Goal: Information Seeking & Learning: Learn about a topic

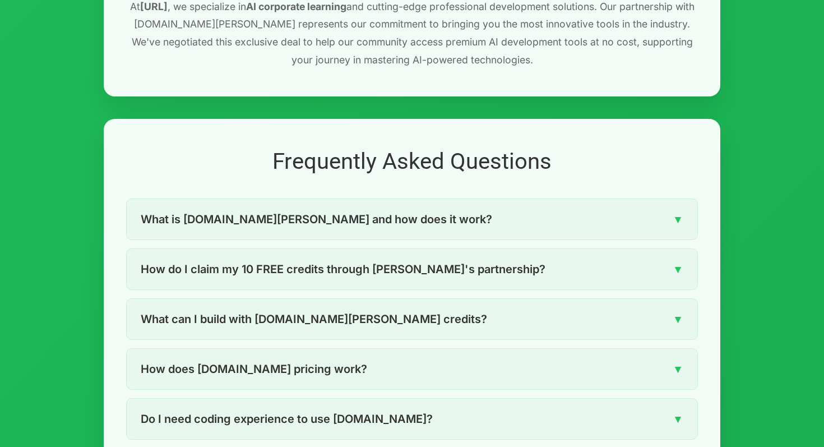
scroll to position [1500, 0]
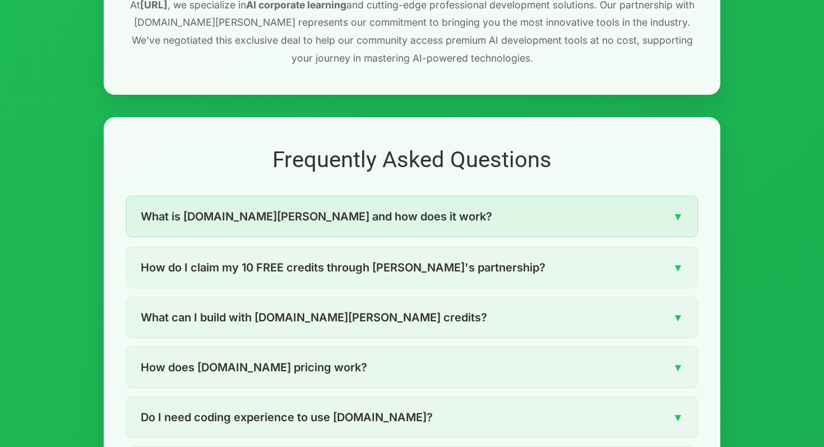
click at [374, 214] on div "What is [DOMAIN_NAME][PERSON_NAME] and how does it work? ▼" at bounding box center [412, 216] width 571 height 40
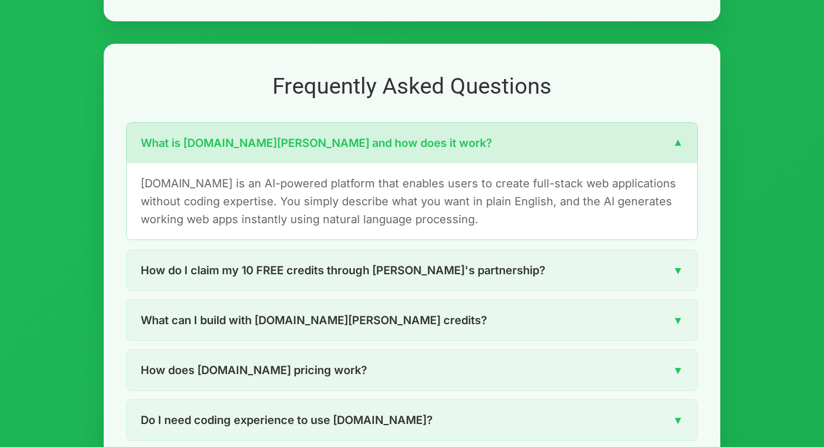
scroll to position [1574, 0]
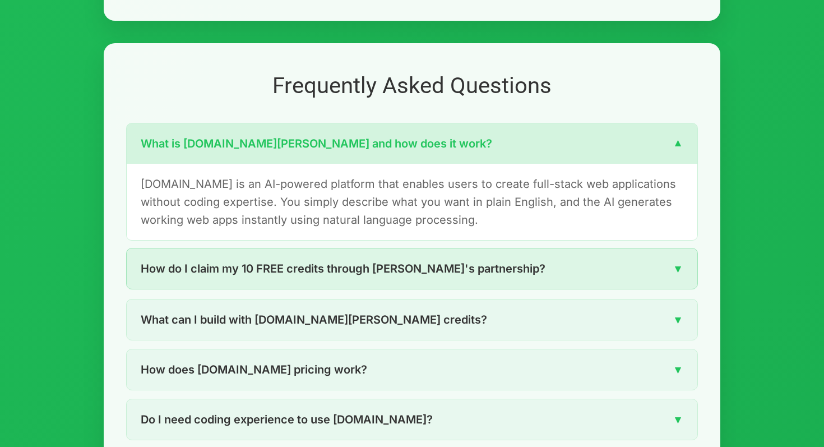
click at [381, 261] on span "How do I claim my 10 FREE credits through [PERSON_NAME]'s partnership?" at bounding box center [343, 269] width 405 height 18
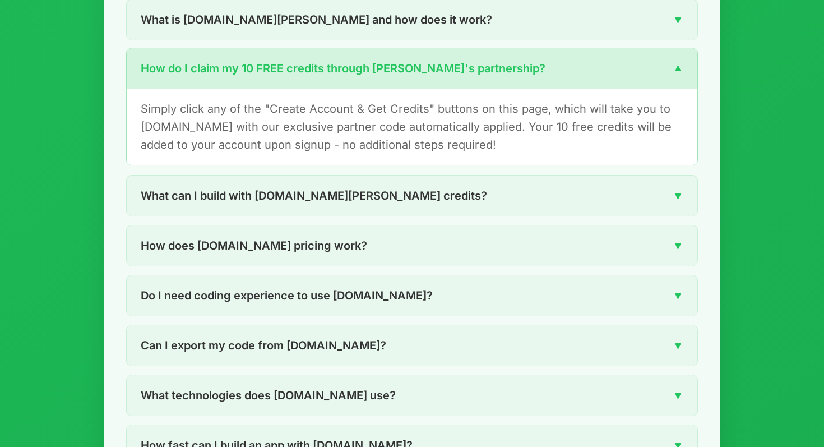
scroll to position [1699, 0]
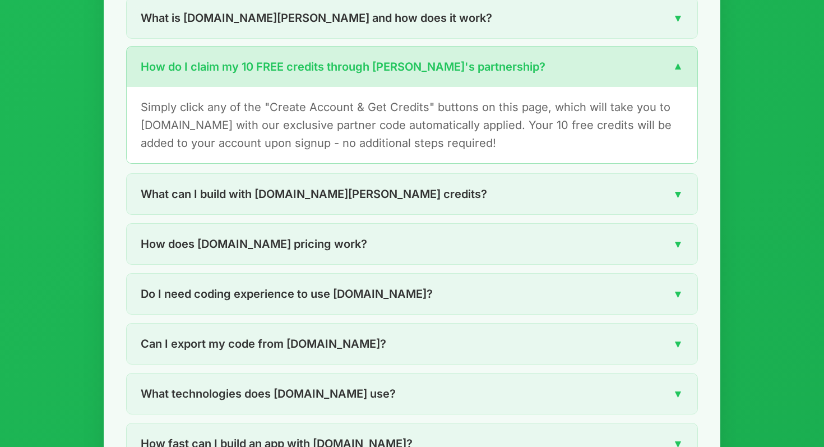
click at [381, 261] on div "How does [DOMAIN_NAME] pricing work? ▼" at bounding box center [412, 244] width 571 height 40
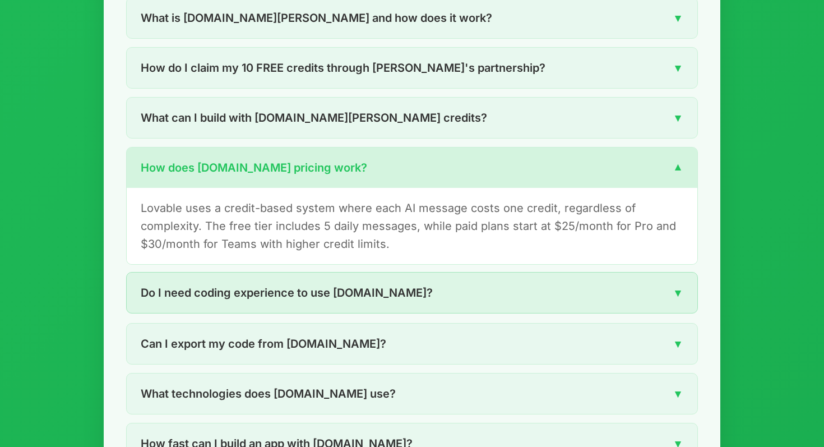
click at [380, 300] on span "Do I need coding experience to use [DOMAIN_NAME]?" at bounding box center [287, 293] width 292 height 18
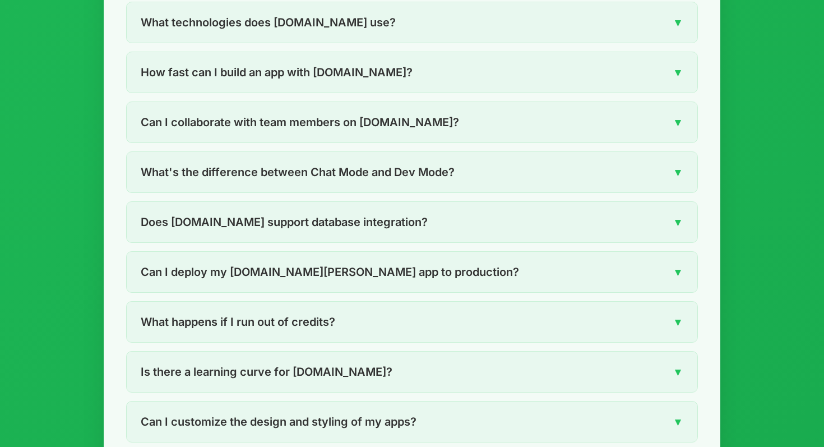
scroll to position [2079, 0]
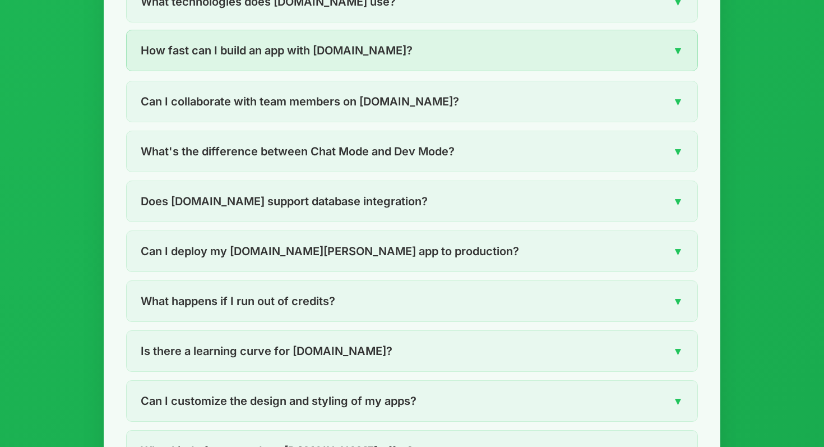
click at [385, 35] on div "How fast can I build an app with [DOMAIN_NAME]? ▼" at bounding box center [412, 50] width 571 height 40
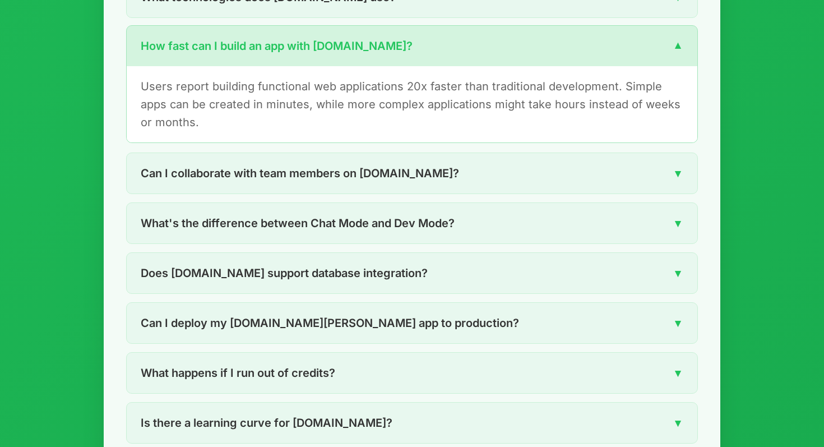
scroll to position [2015, 0]
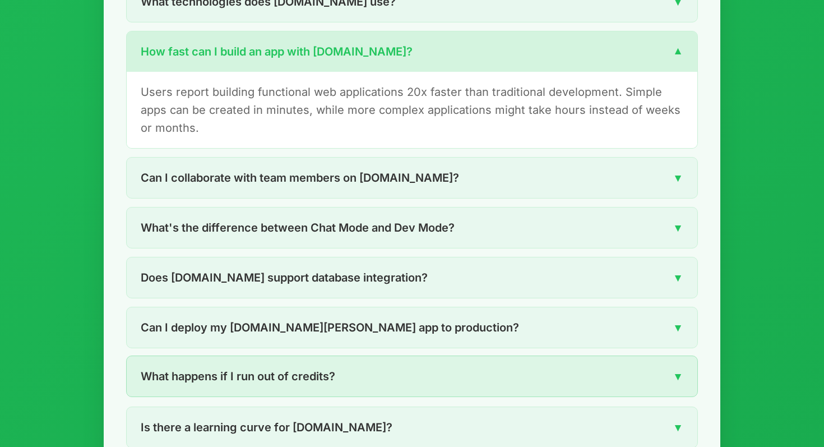
click at [371, 387] on div "What happens if I run out of credits? ▼" at bounding box center [412, 376] width 571 height 40
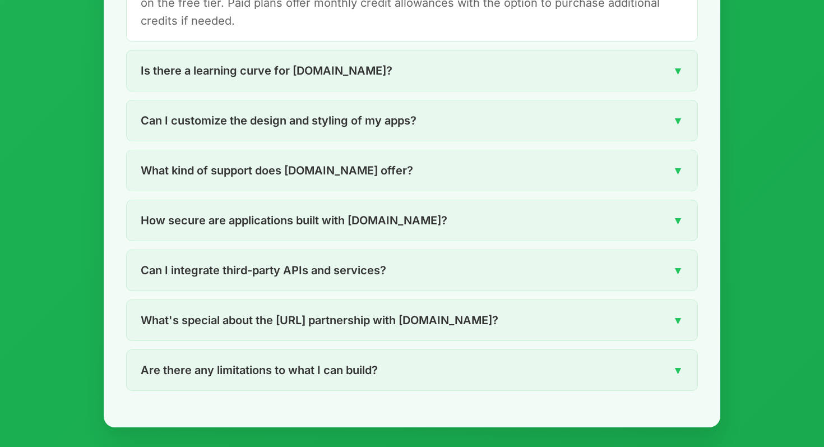
scroll to position [2393, 0]
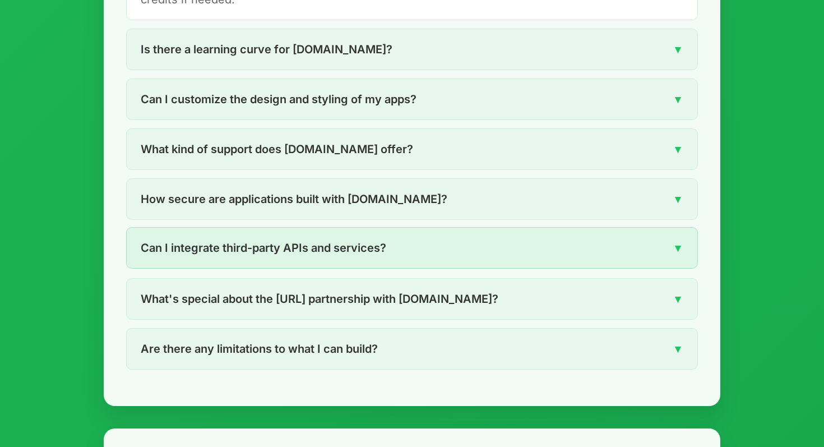
click at [416, 239] on div "Can I integrate third-party APIs and services? ▼" at bounding box center [412, 248] width 571 height 40
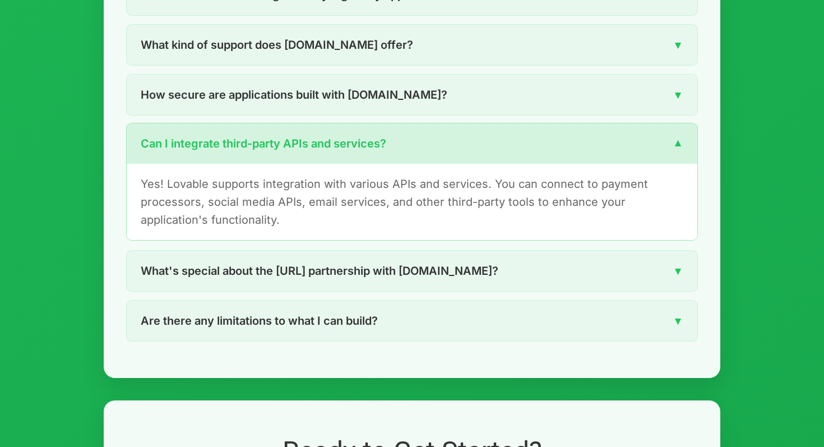
scroll to position [2432, 0]
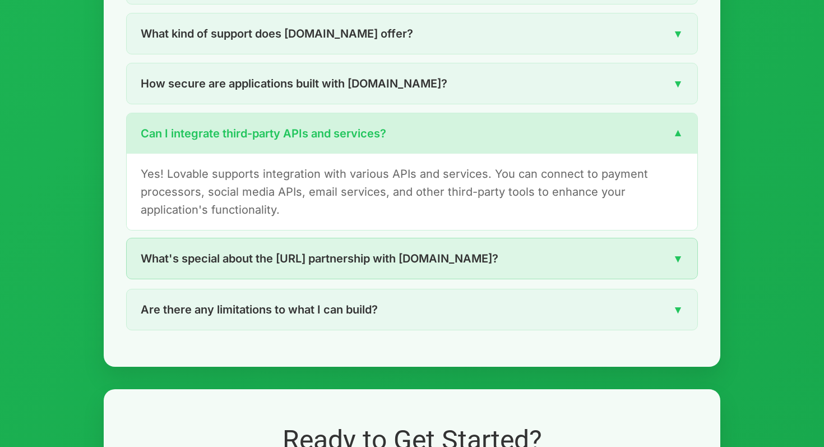
click at [484, 259] on span "What's special about the [URL] partnership with [DOMAIN_NAME]?" at bounding box center [320, 258] width 358 height 18
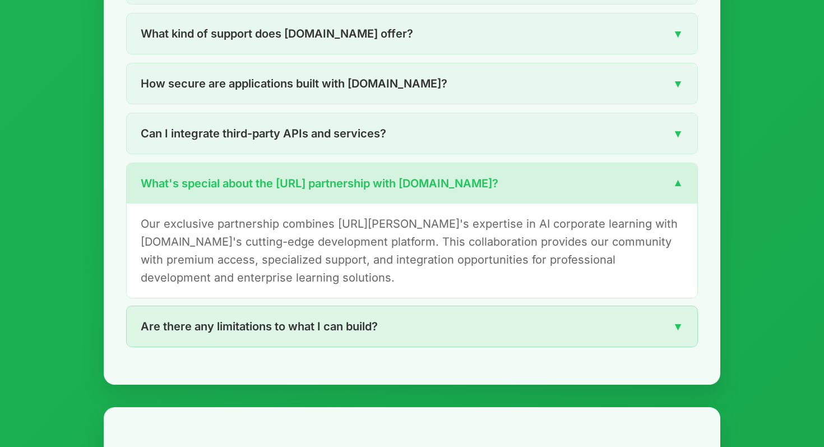
click at [470, 323] on div "Are there any limitations to what I can build? ▼" at bounding box center [412, 326] width 571 height 40
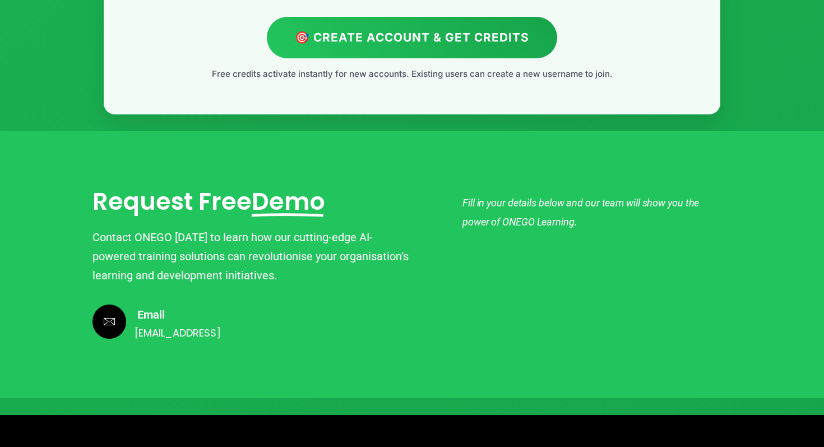
scroll to position [2922, 0]
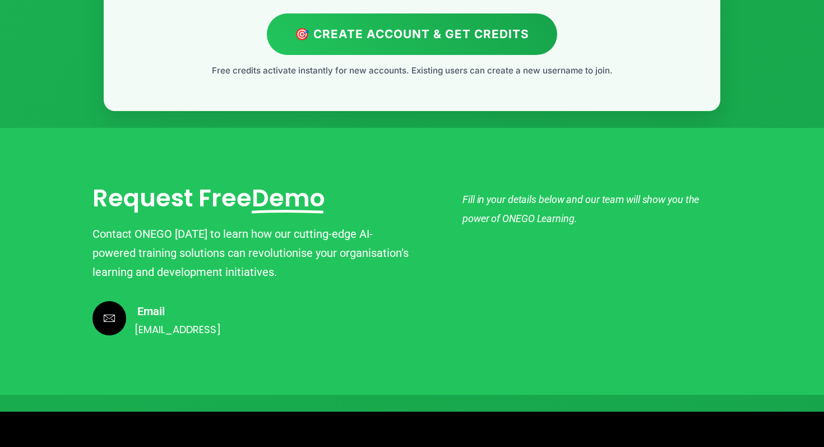
click at [233, 218] on div "Request Free Demo Contact ONEGO [DATE] to learn how our cutting-edge AI-powered…" at bounding box center [252, 261] width 320 height 154
click at [293, 197] on span "Demo" at bounding box center [288, 198] width 73 height 29
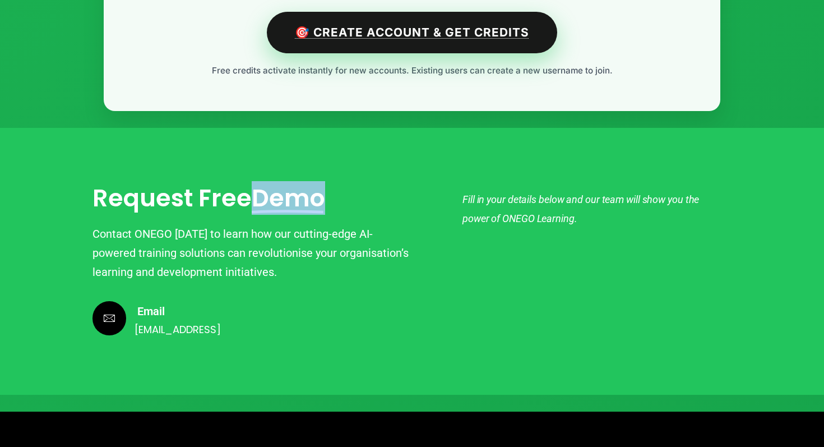
click at [453, 39] on link "🎯 Create Account & Get Credits" at bounding box center [412, 32] width 290 height 41
